Goal: Find specific page/section: Find specific page/section

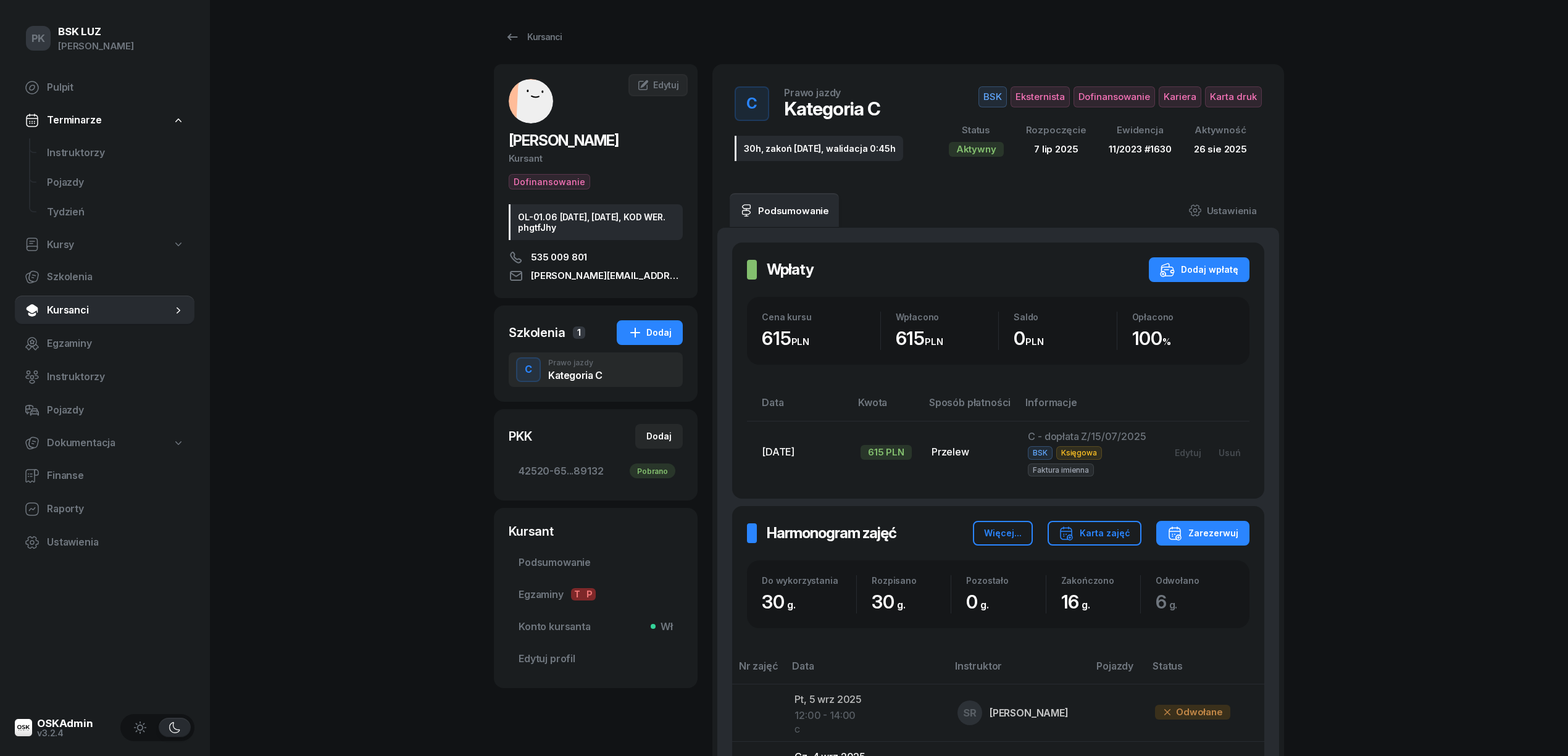
click at [554, 36] on div "Kursanci" at bounding box center [533, 37] width 57 height 15
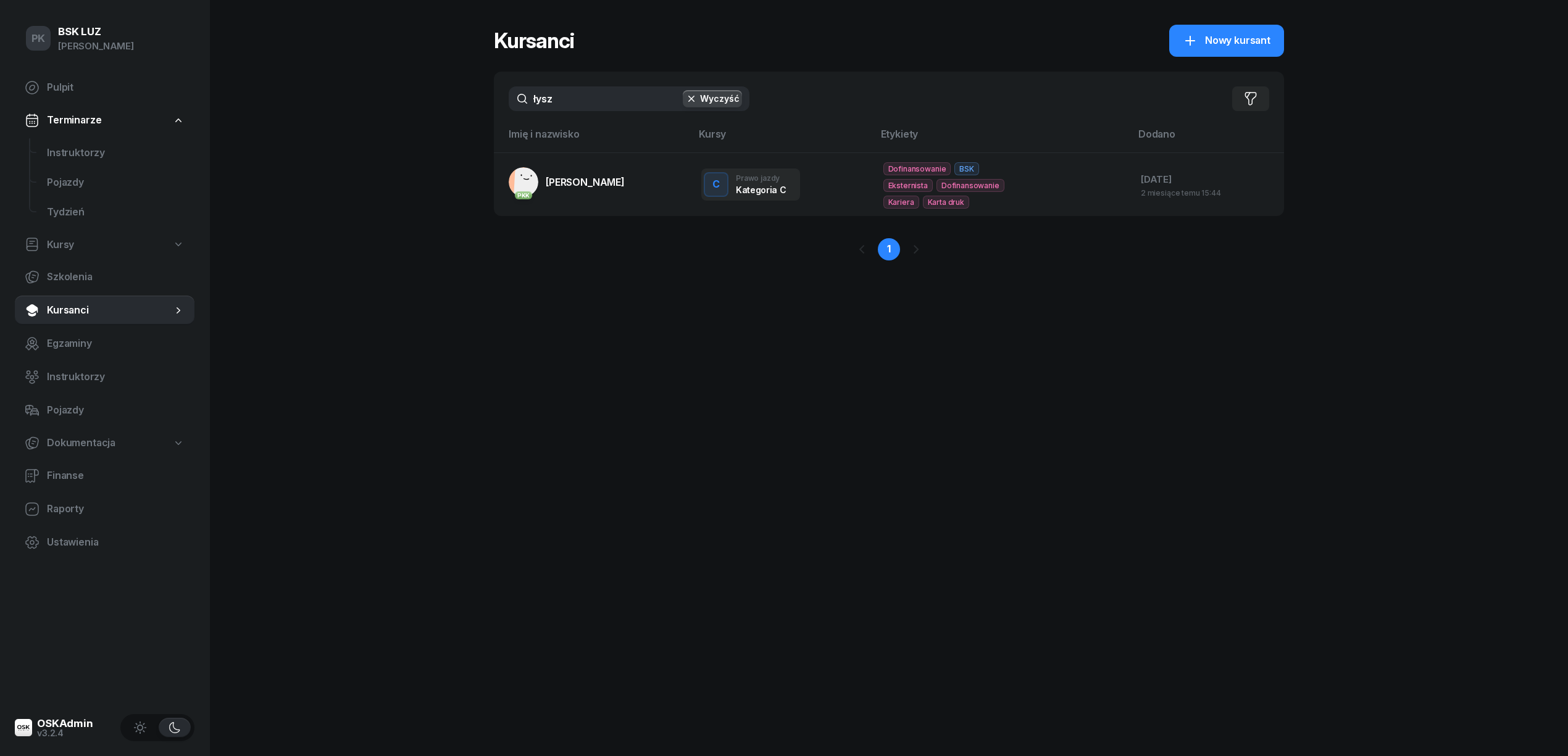
drag, startPoint x: 539, startPoint y: 102, endPoint x: 328, endPoint y: 100, distance: 211.0
click at [327, 101] on div "PK BSK LUZ Piotr Klimek Pulpit Terminarze Instruktorzy Pojazdy Tydzień Kursy Sz…" at bounding box center [784, 378] width 1568 height 756
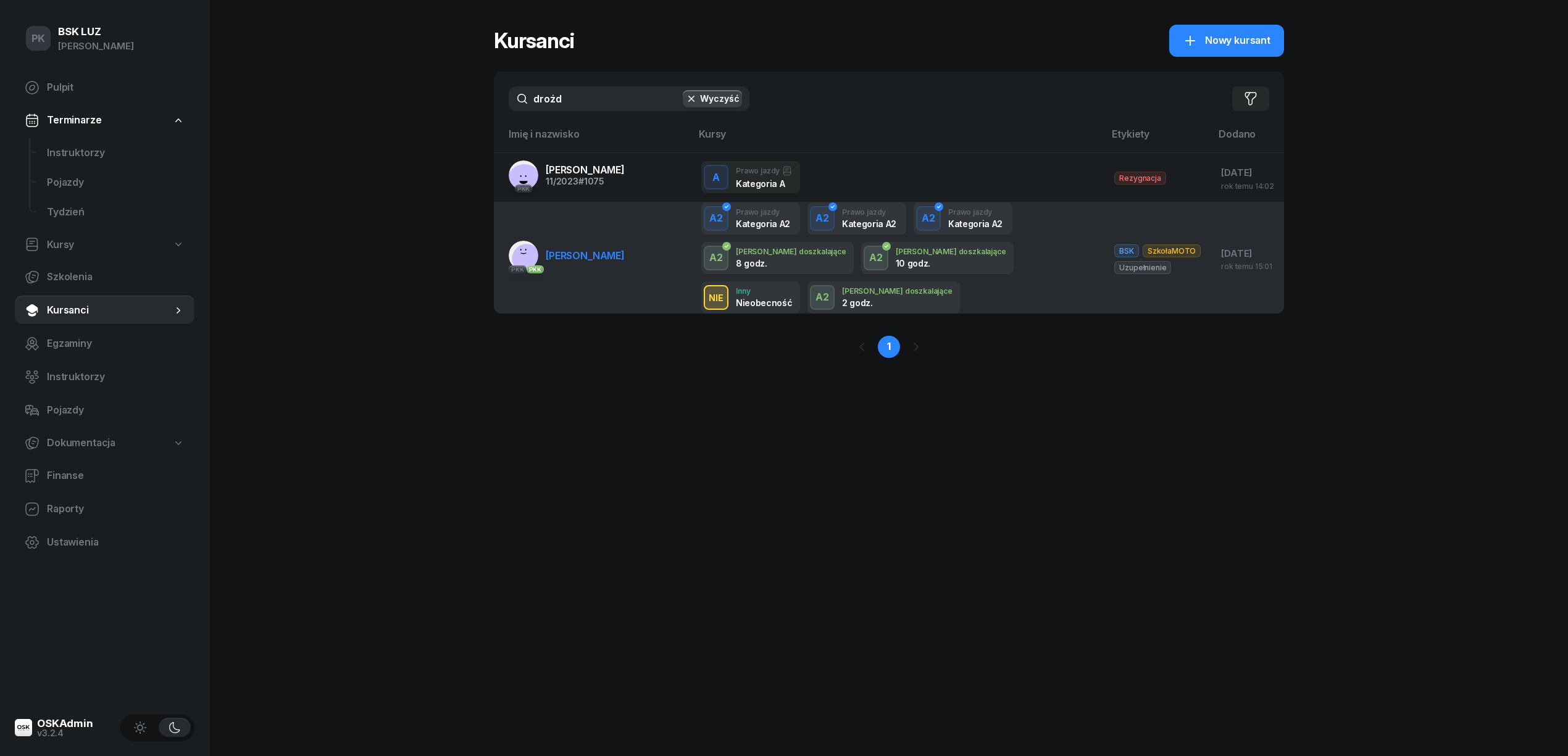
type input "drożd"
click at [591, 267] on link "PKK PKK DROŻDŻ SYLWIA" at bounding box center [566, 255] width 116 height 29
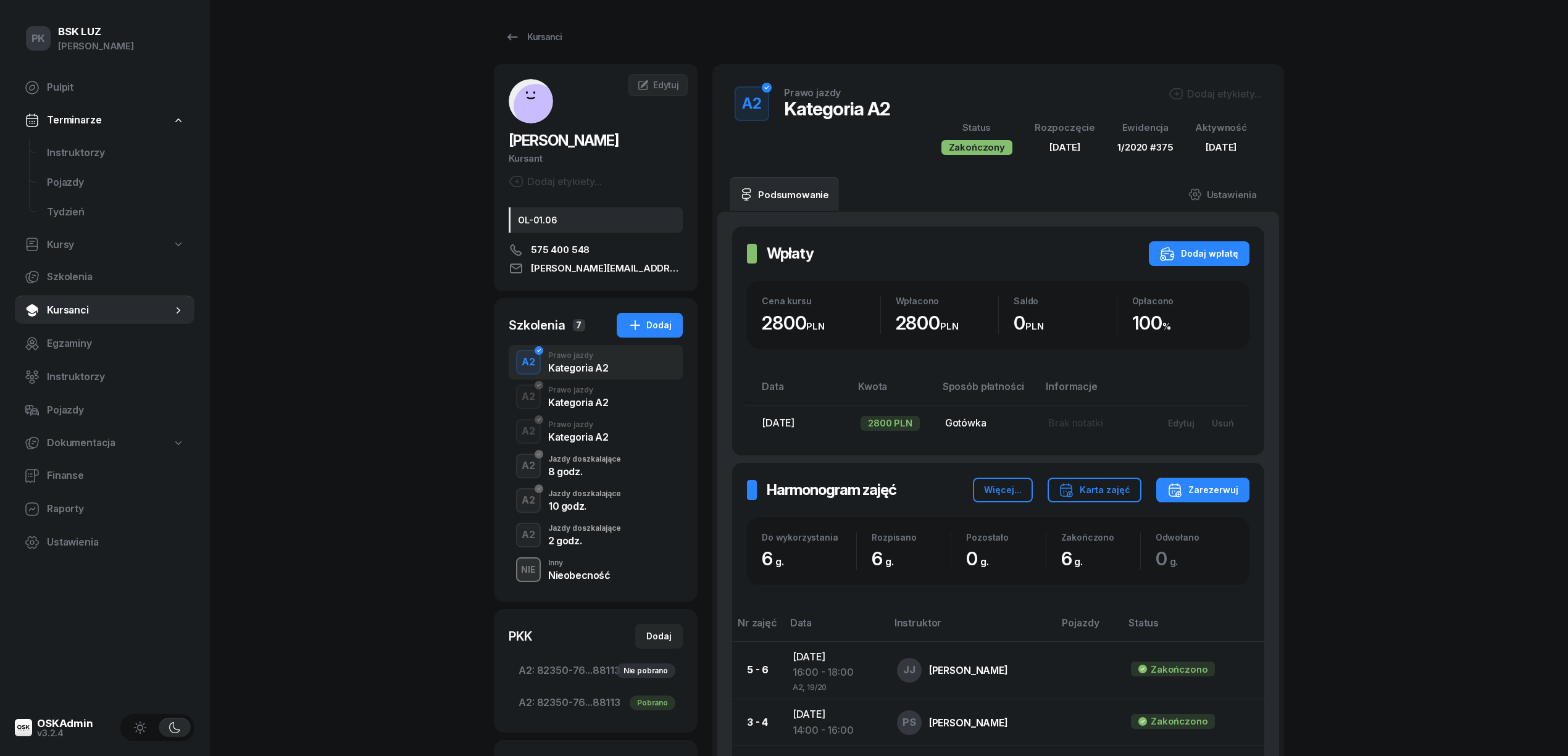
click at [596, 531] on div "Jazdy doszkalające" at bounding box center [585, 528] width 73 height 8
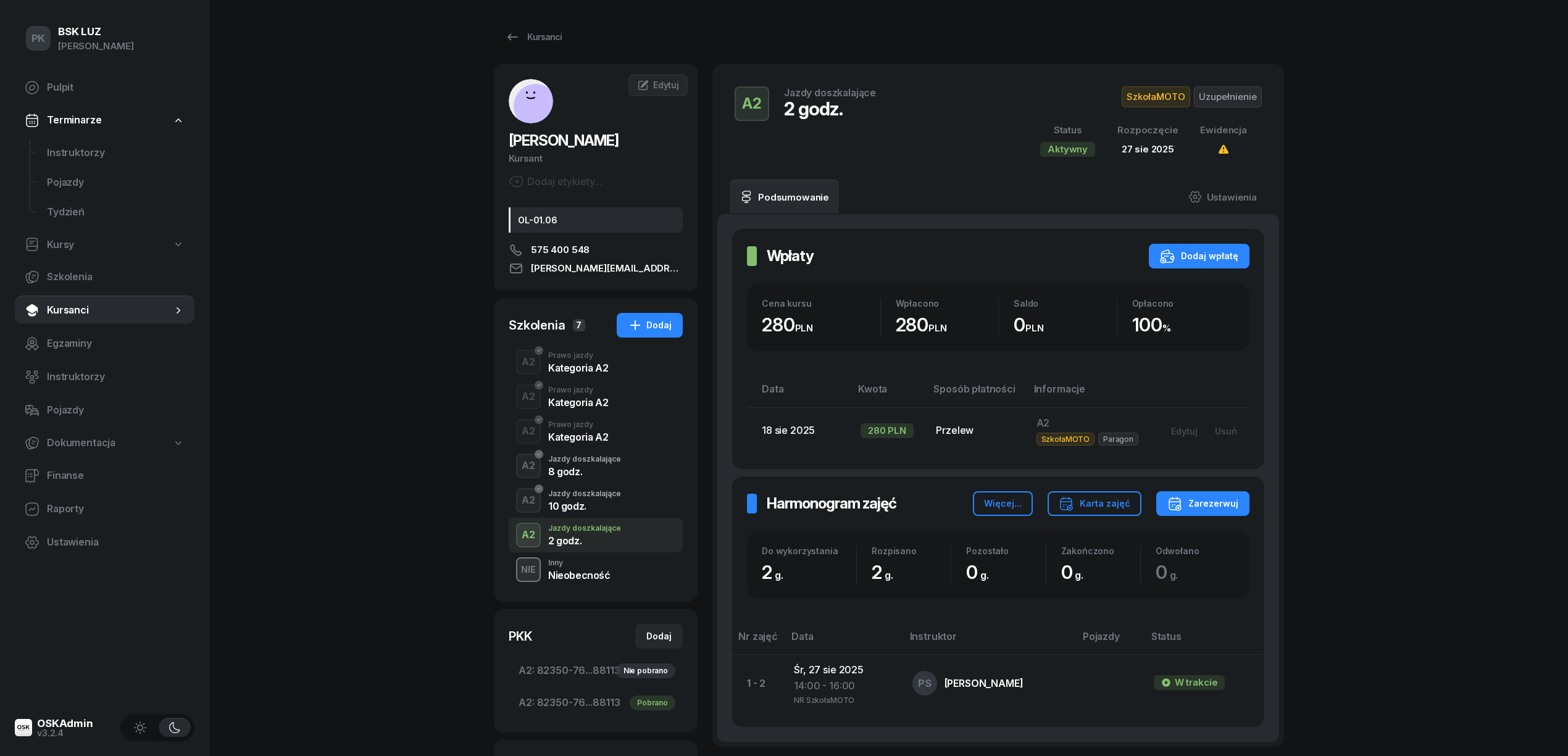
click at [596, 531] on div "Jazdy doszkalające" at bounding box center [585, 528] width 73 height 8
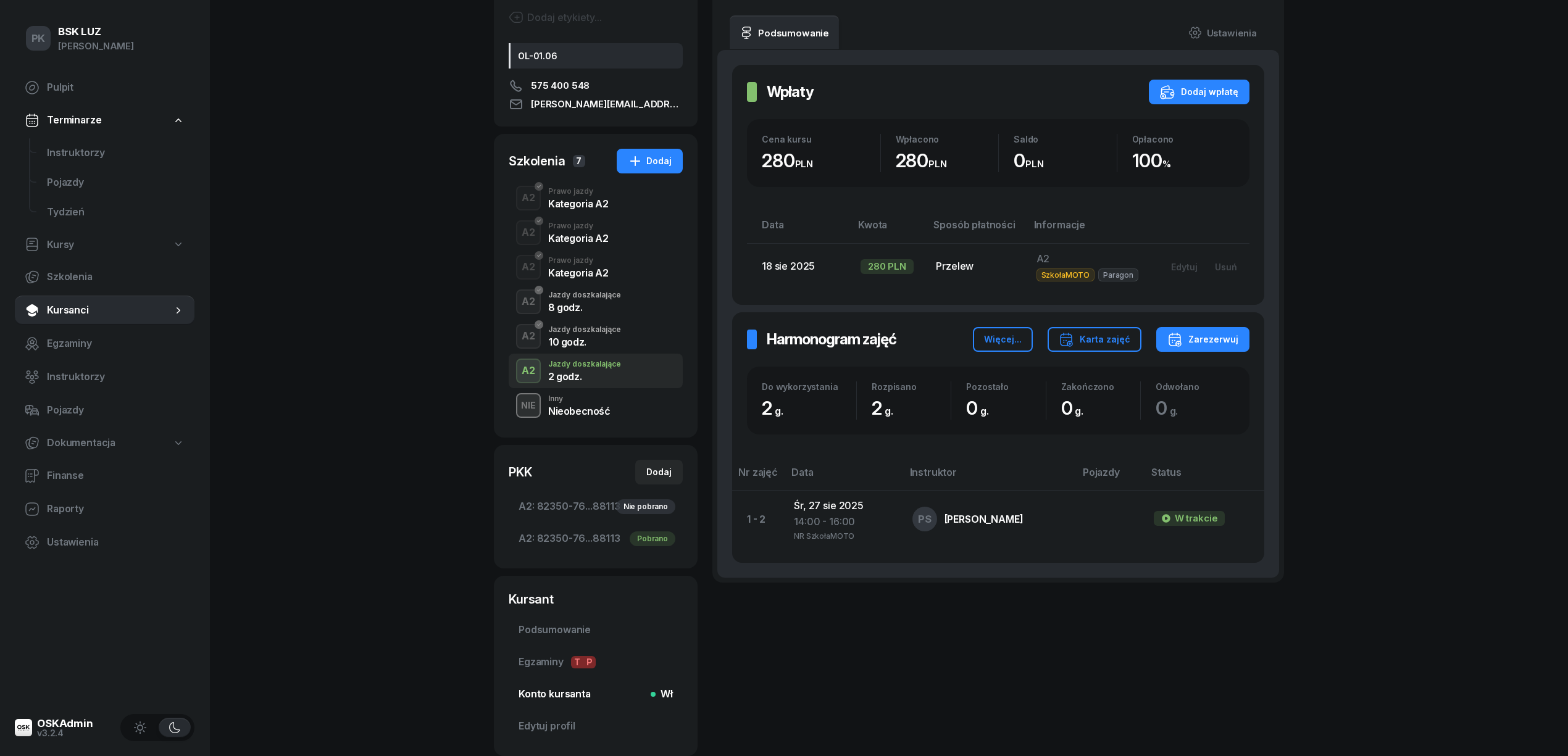
scroll to position [246, 0]
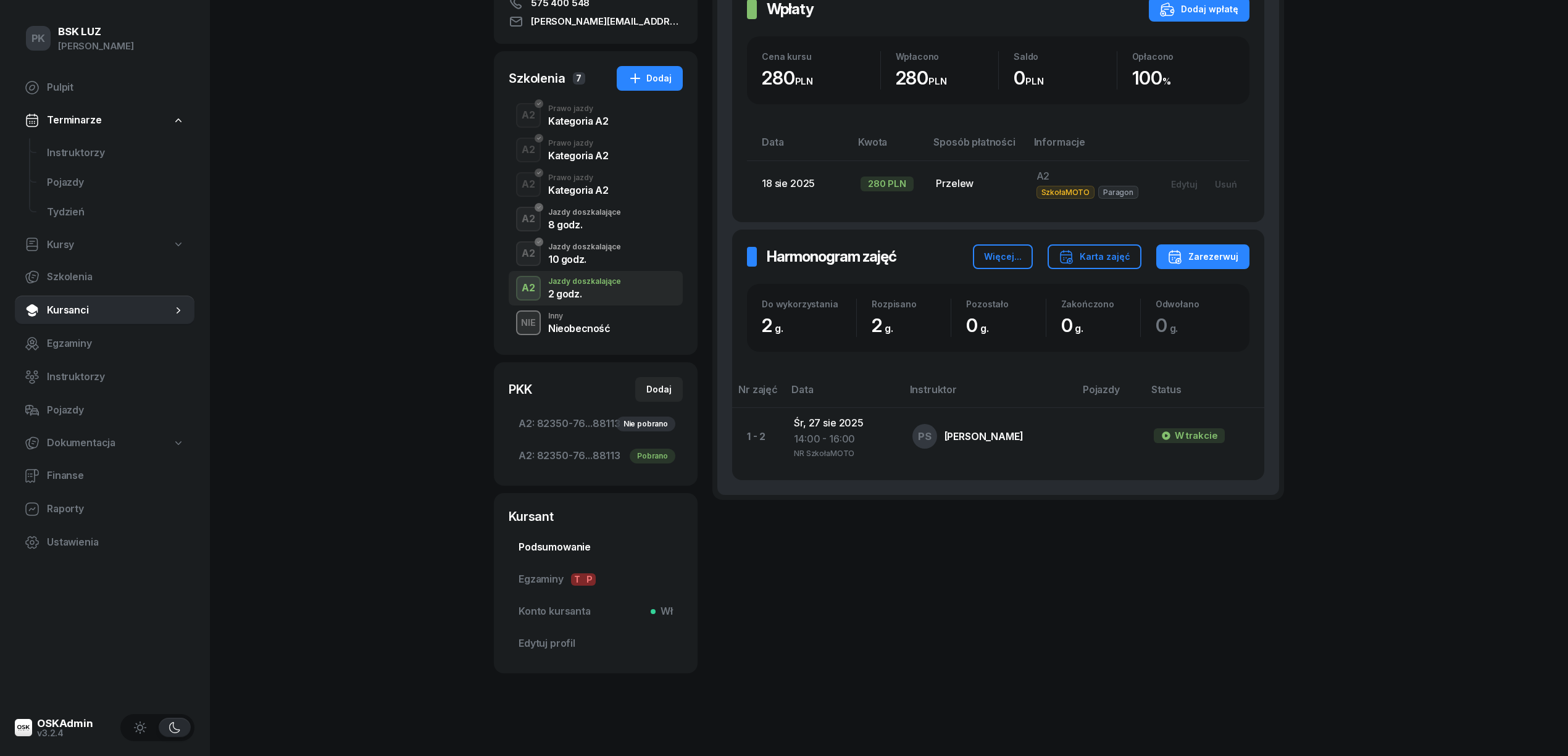
click at [569, 548] on span "Podsumowanie" at bounding box center [596, 547] width 154 height 16
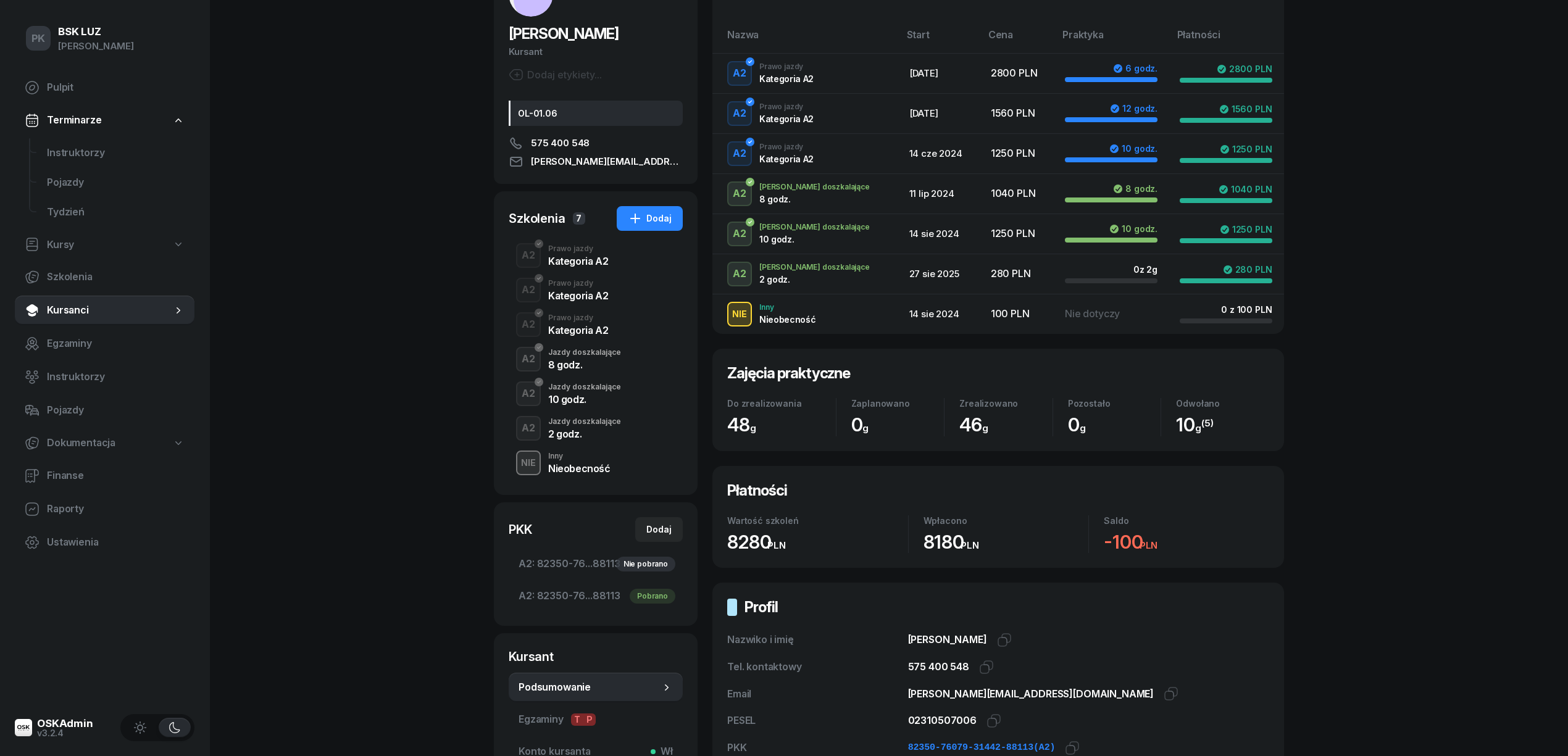
scroll to position [253, 0]
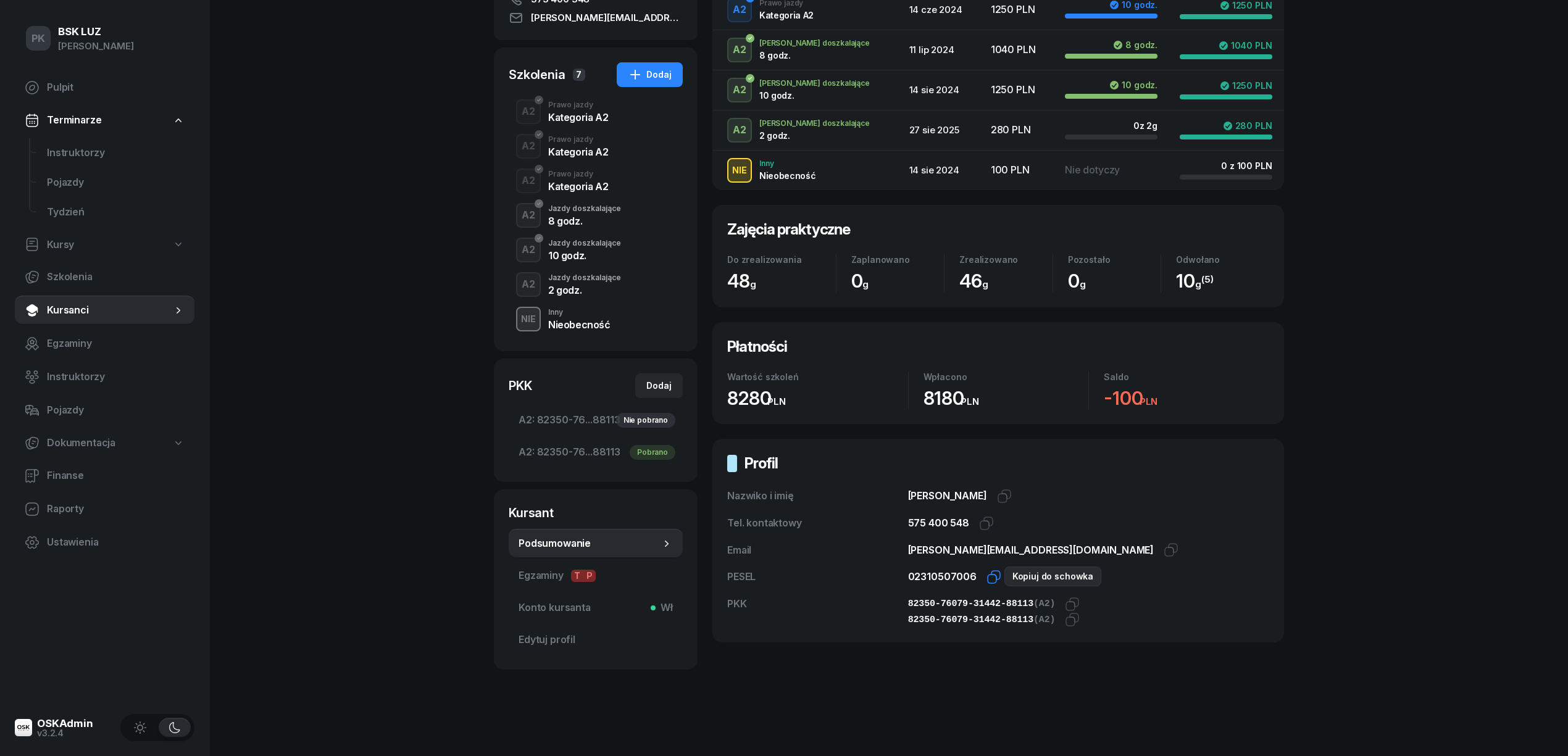
click at [986, 575] on icon "button" at bounding box center [994, 577] width 15 height 15
